Goal: Navigation & Orientation: Find specific page/section

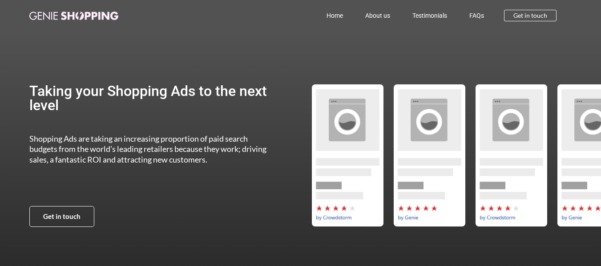
click at [346, 17] on link "Home" at bounding box center [334, 15] width 39 height 20
click at [339, 17] on link "Home" at bounding box center [334, 15] width 39 height 20
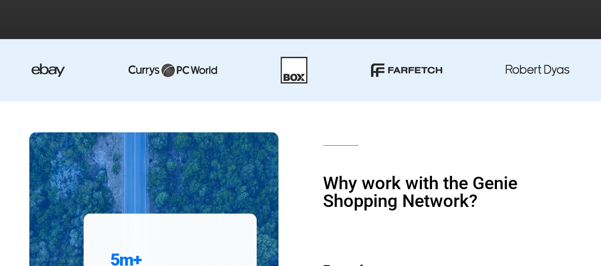
scroll to position [233, 0]
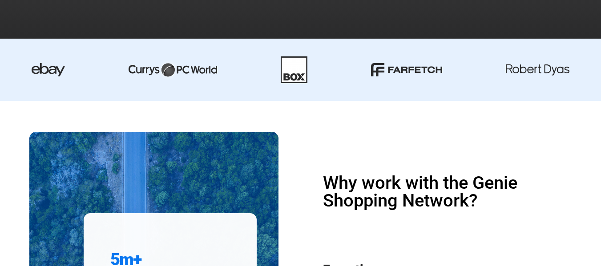
click at [331, 89] on div at bounding box center [300, 70] width 601 height 62
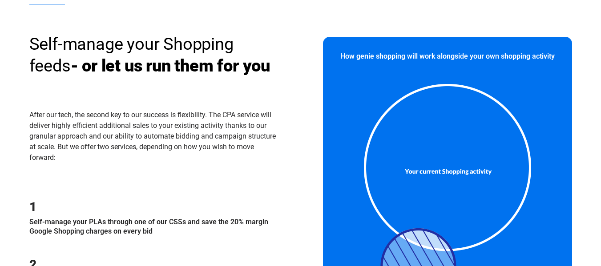
scroll to position [681, 0]
